Goal: Use online tool/utility: Use online tool/utility

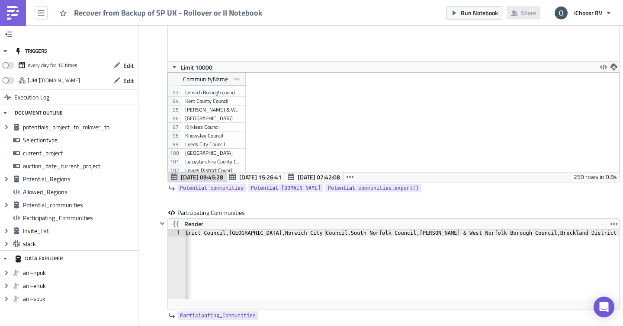
click at [217, 112] on div "King's Lynn & West Norfolk Borough Council" at bounding box center [213, 110] width 56 height 9
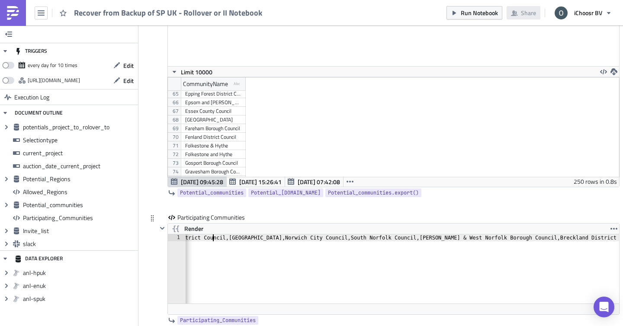
click at [215, 235] on div "Broadland District Council,Norfolk,Norwich City Council,South Norfolk Council,K…" at bounding box center [470, 275] width 654 height 83
click at [595, 235] on div "Broadland District Council,Norfolk,Norwich City Council,South Norfolk Council,K…" at bounding box center [470, 275] width 654 height 83
click at [609, 238] on div "Broadland District Council,Norfolk,Norwich City Council,South Norfolk Council,K…" at bounding box center [513, 275] width 654 height 83
click at [615, 238] on div "Broadland District Council,Norfolk,Norwich City Council,South Norfolk Council,K…" at bounding box center [296, 275] width 654 height 83
click at [607, 238] on div "Broadland District Council,Norfolk,Norwich City Council,South Norfolk Council,K…" at bounding box center [299, 275] width 648 height 83
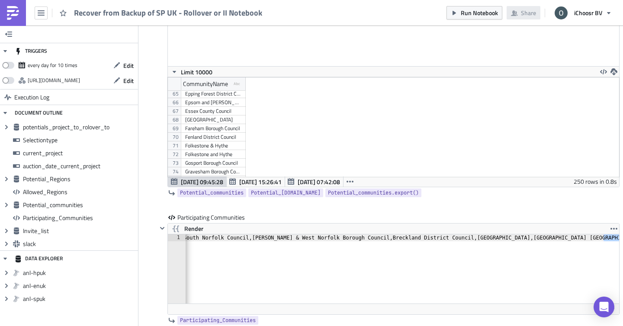
drag, startPoint x: 603, startPoint y: 239, endPoint x: 622, endPoint y: 237, distance: 19.1
drag, startPoint x: 554, startPoint y: 239, endPoint x: 622, endPoint y: 242, distance: 68.8
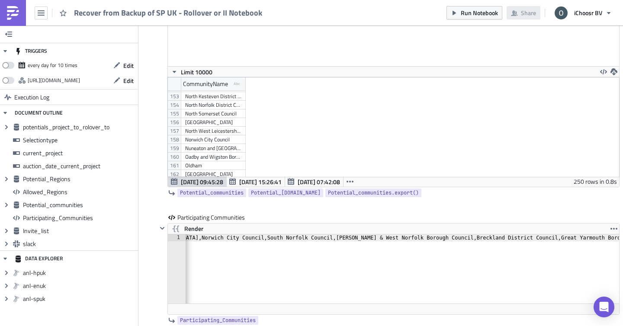
click at [219, 106] on div "North Norfolk District Council" at bounding box center [213, 105] width 56 height 9
click at [604, 237] on div "Broadland District Council,Norfolk,Norwich City Council,South Norfolk Council,K…" at bounding box center [341, 275] width 564 height 83
paste textarea "North Norfolk District Council"
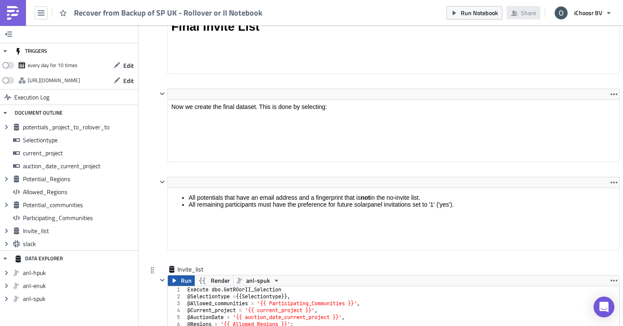
click at [187, 284] on span "Run" at bounding box center [186, 281] width 11 height 10
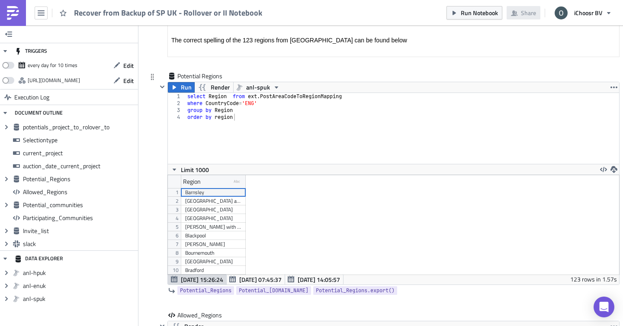
scroll to position [1616, 0]
click at [182, 85] on span "Run" at bounding box center [186, 86] width 11 height 10
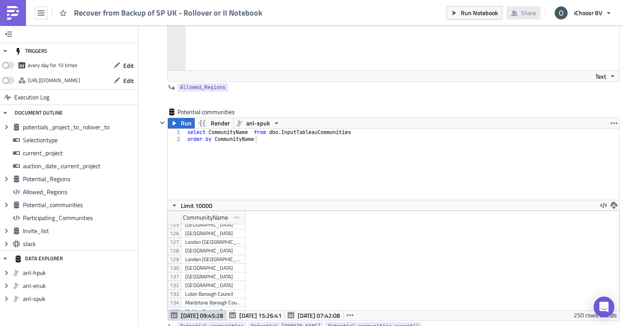
scroll to position [1951, 0]
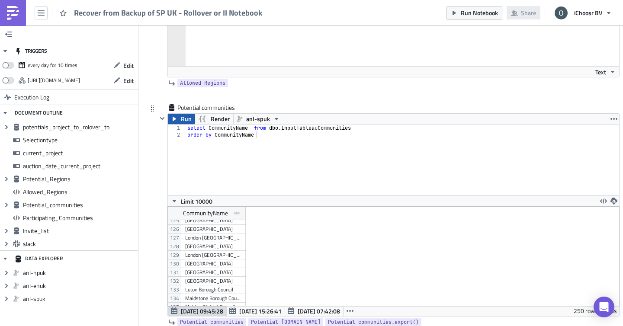
click at [171, 115] on button "Run" at bounding box center [181, 119] width 27 height 10
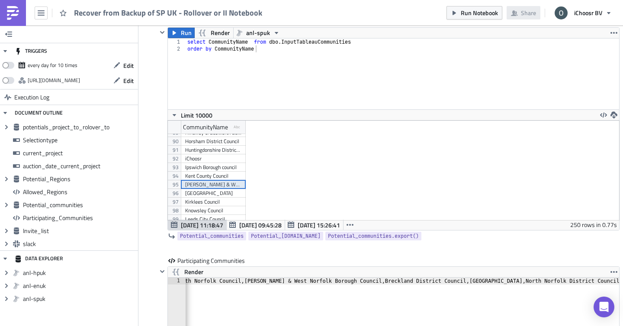
click at [212, 186] on div "King's Lynn & West Norfolk Borough Council" at bounding box center [213, 184] width 56 height 9
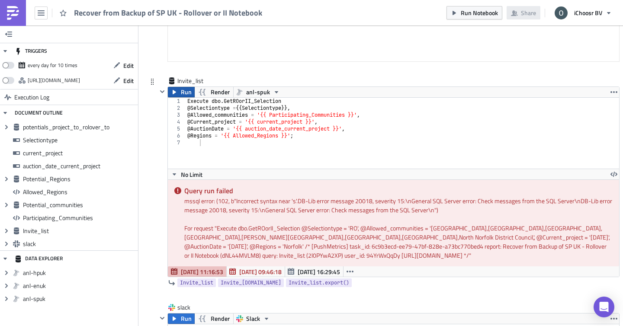
click at [182, 93] on span "Run" at bounding box center [186, 92] width 11 height 10
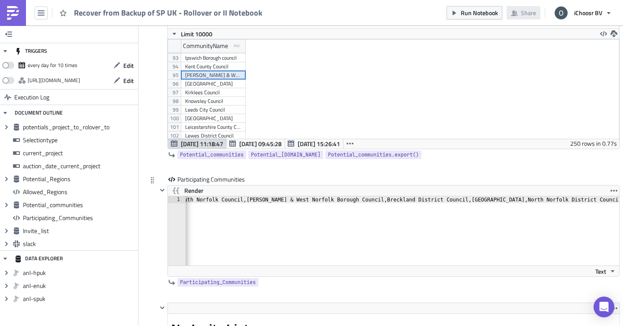
click at [269, 202] on div "Broadland District Council,Norfolk,Norwich City Council,South Norfolk Council,K…" at bounding box center [299, 237] width 658 height 83
click at [396, 202] on div "Broadland District Council,Norfolk,Norwich City Council,South Norfolk Council,K…" at bounding box center [299, 237] width 658 height 83
click at [230, 198] on div "Broadland District Council,Norfolk,Norwich City Council,South Norfolk Council,K…" at bounding box center [299, 237] width 658 height 83
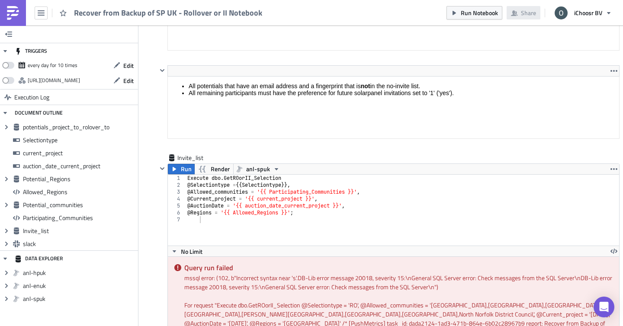
scroll to position [2853, 0]
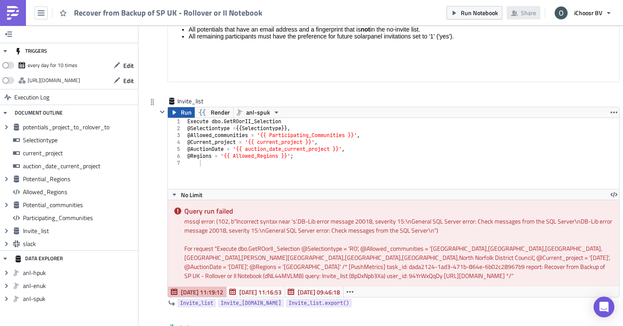
type textarea "Broadland District Council,Norfolk,Norwich City Council,South Norfolk Council,K…"
click at [192, 115] on button "Run" at bounding box center [181, 112] width 27 height 10
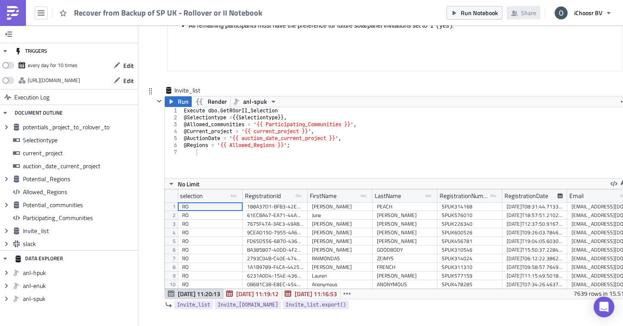
scroll to position [2864, 0]
click at [621, 185] on icon "button" at bounding box center [624, 184] width 7 height 7
click at [578, 157] on link "CSV" at bounding box center [591, 151] width 74 height 13
